Goal: Information Seeking & Learning: Learn about a topic

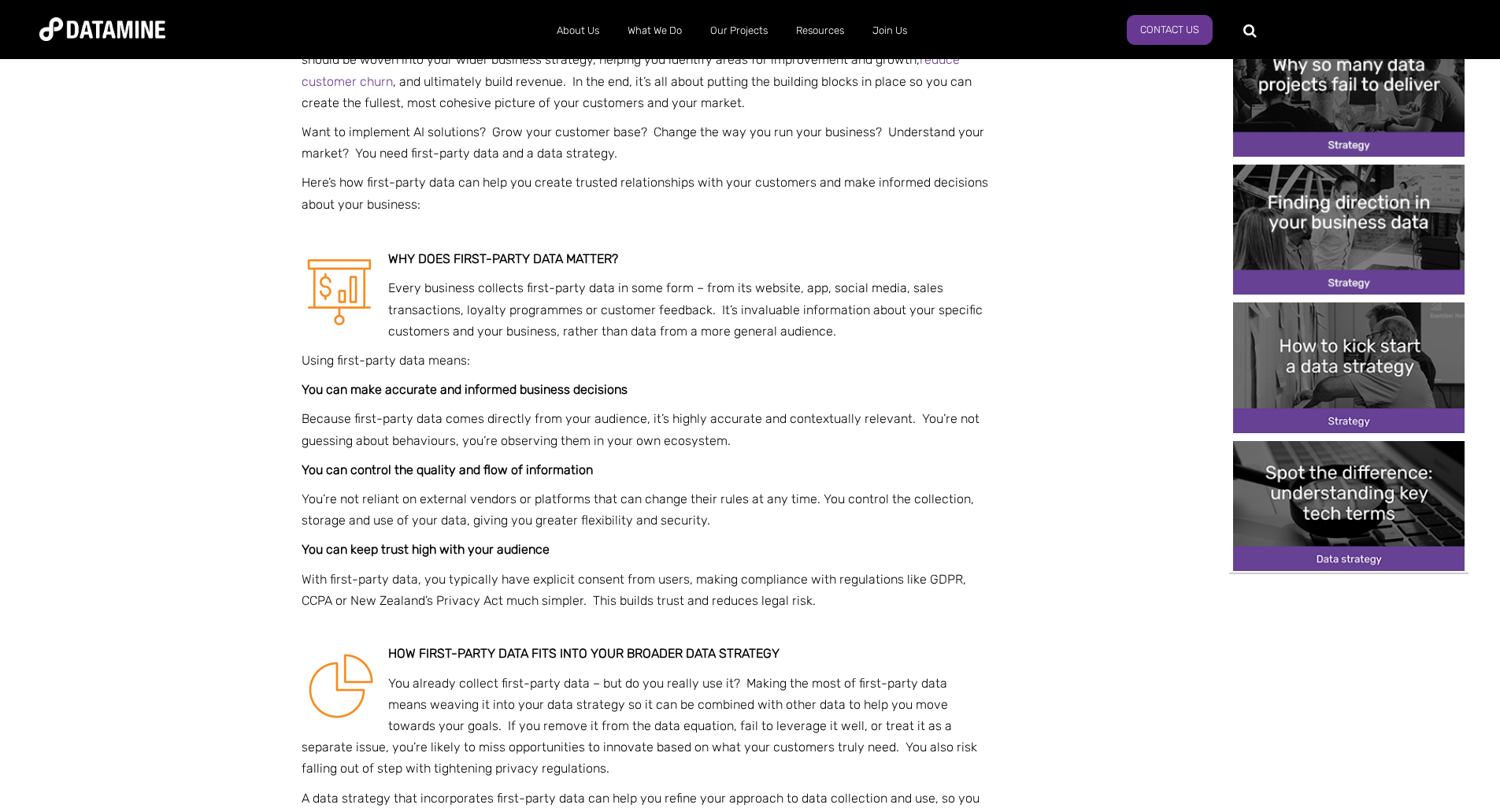
scroll to position [738, 0]
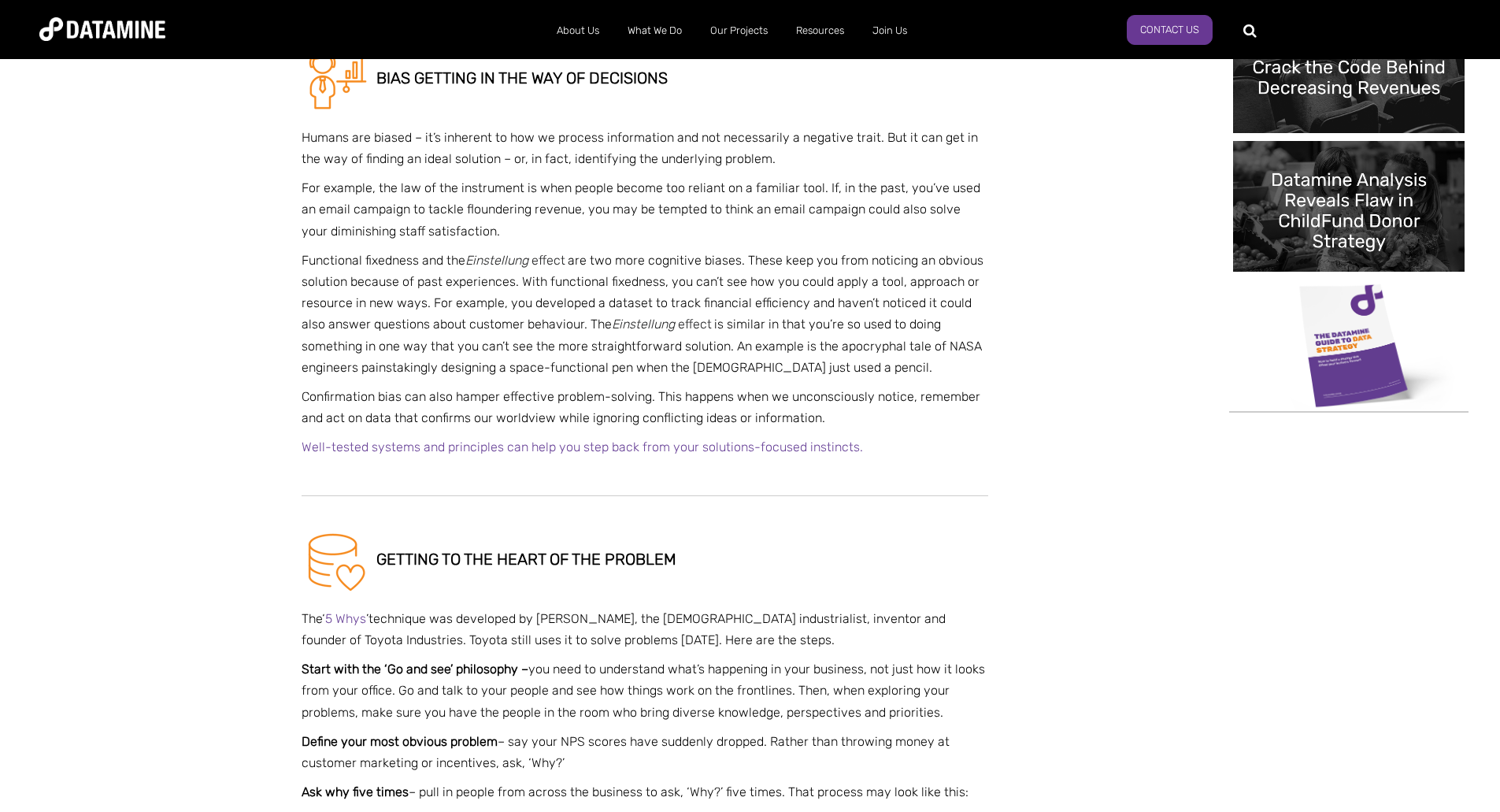
scroll to position [866, 0]
